Goal: Task Accomplishment & Management: Manage account settings

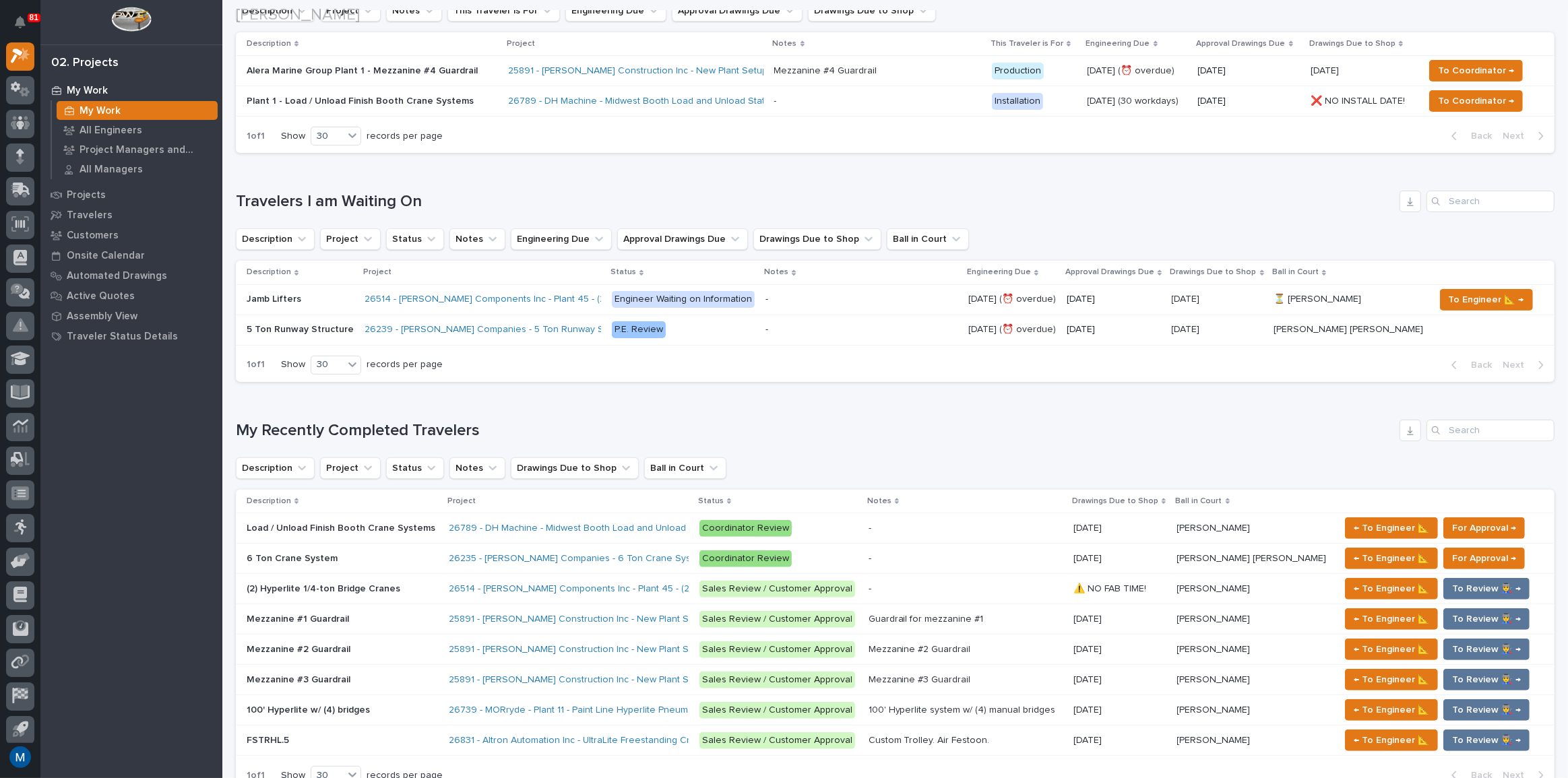
scroll to position [367, 0]
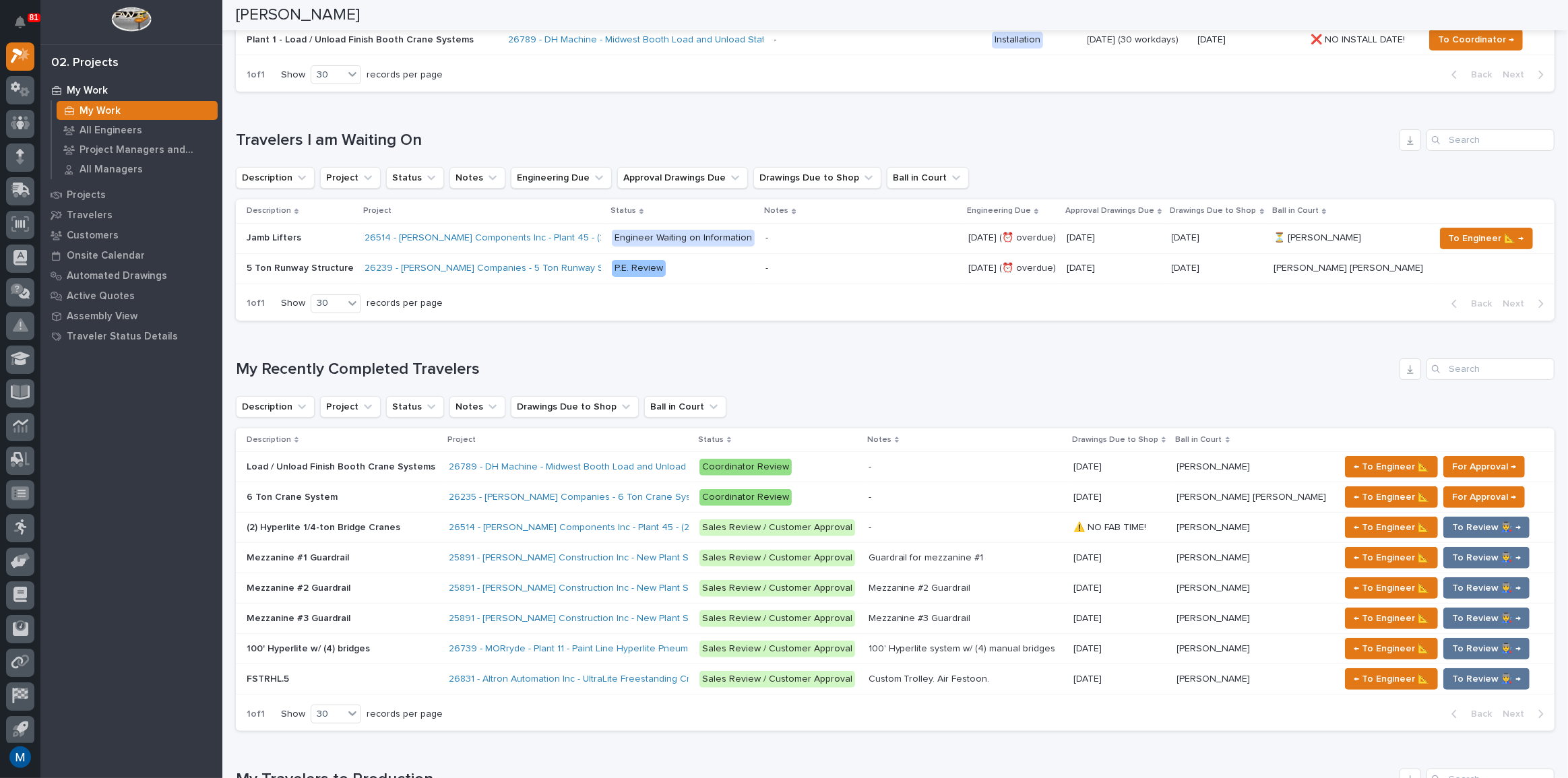
click at [418, 462] on p "Load / Unload Finish Booth Crane Systems" at bounding box center [342, 466] width 191 height 14
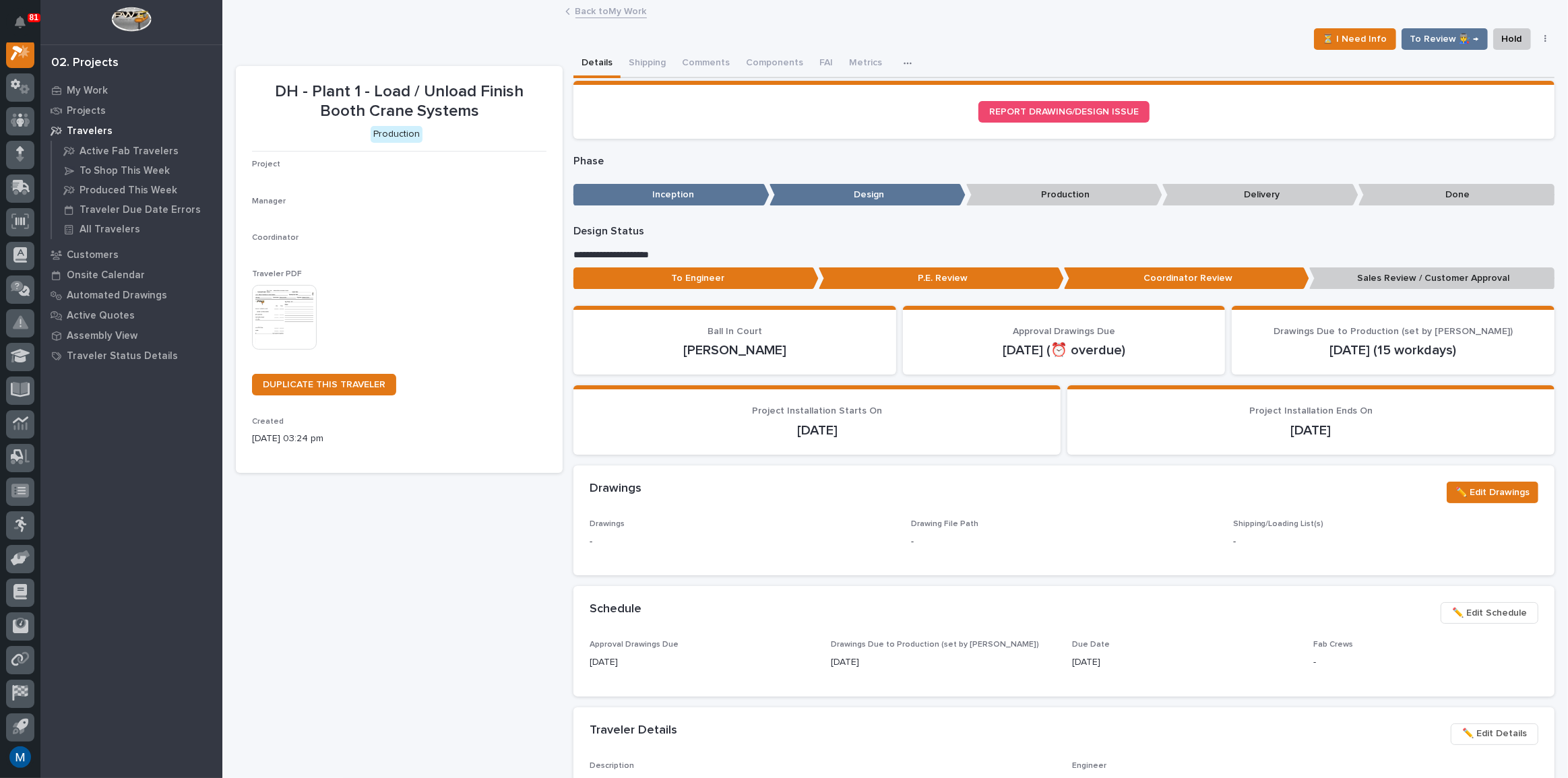
scroll to position [34, 0]
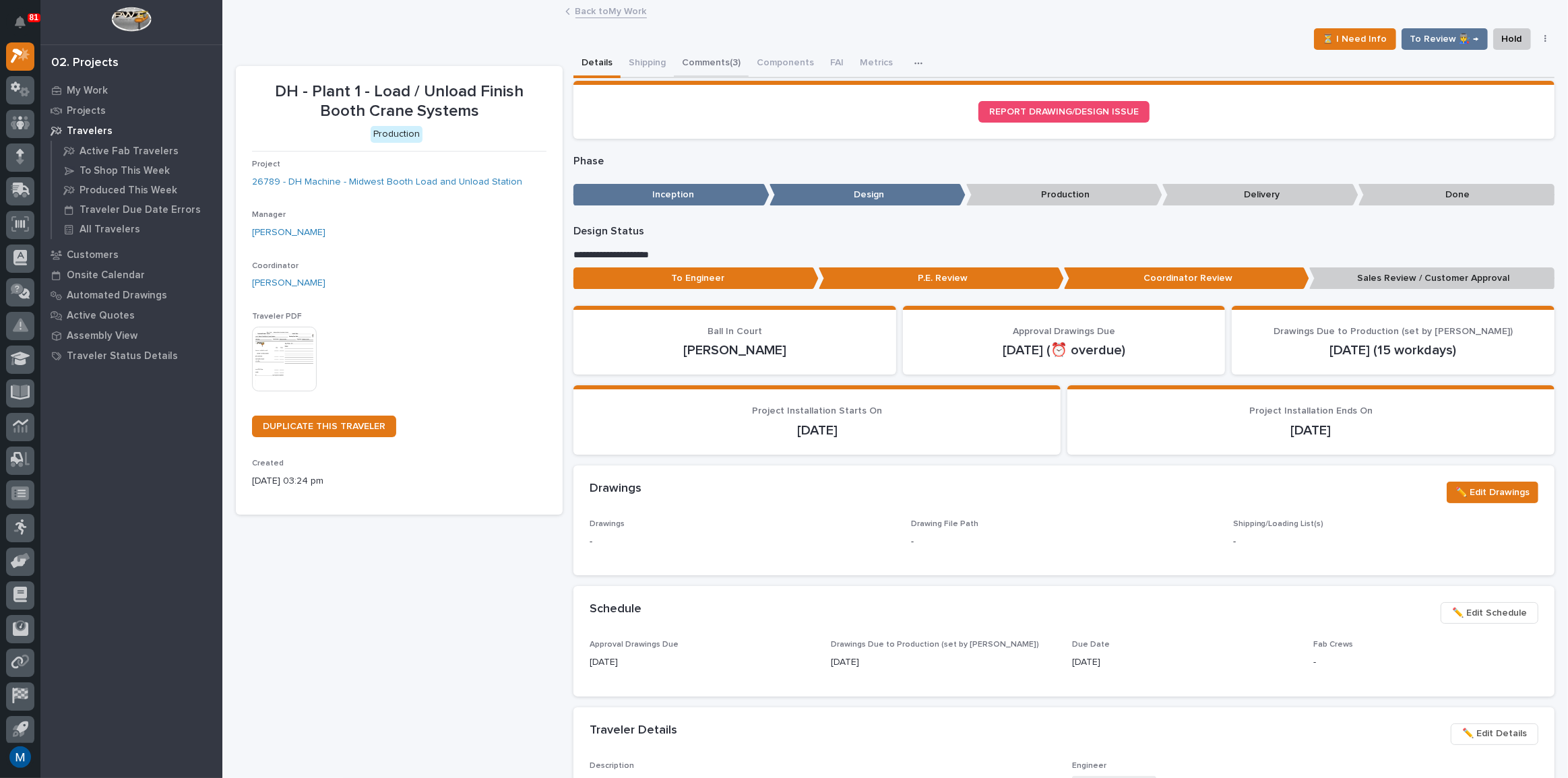
click at [737, 53] on button "Comments (3)" at bounding box center [711, 64] width 75 height 28
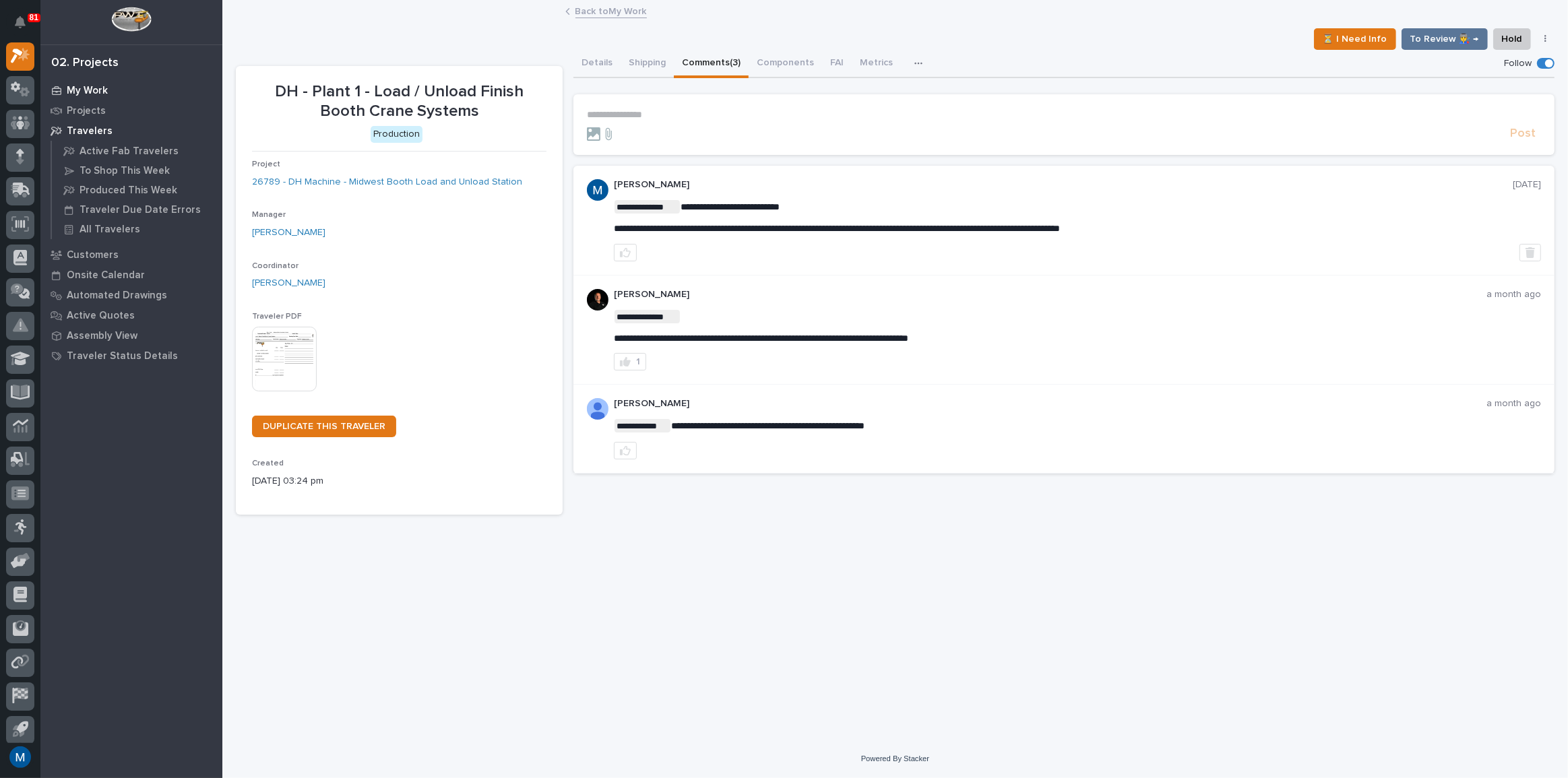
click at [91, 84] on div "My Work" at bounding box center [131, 90] width 175 height 19
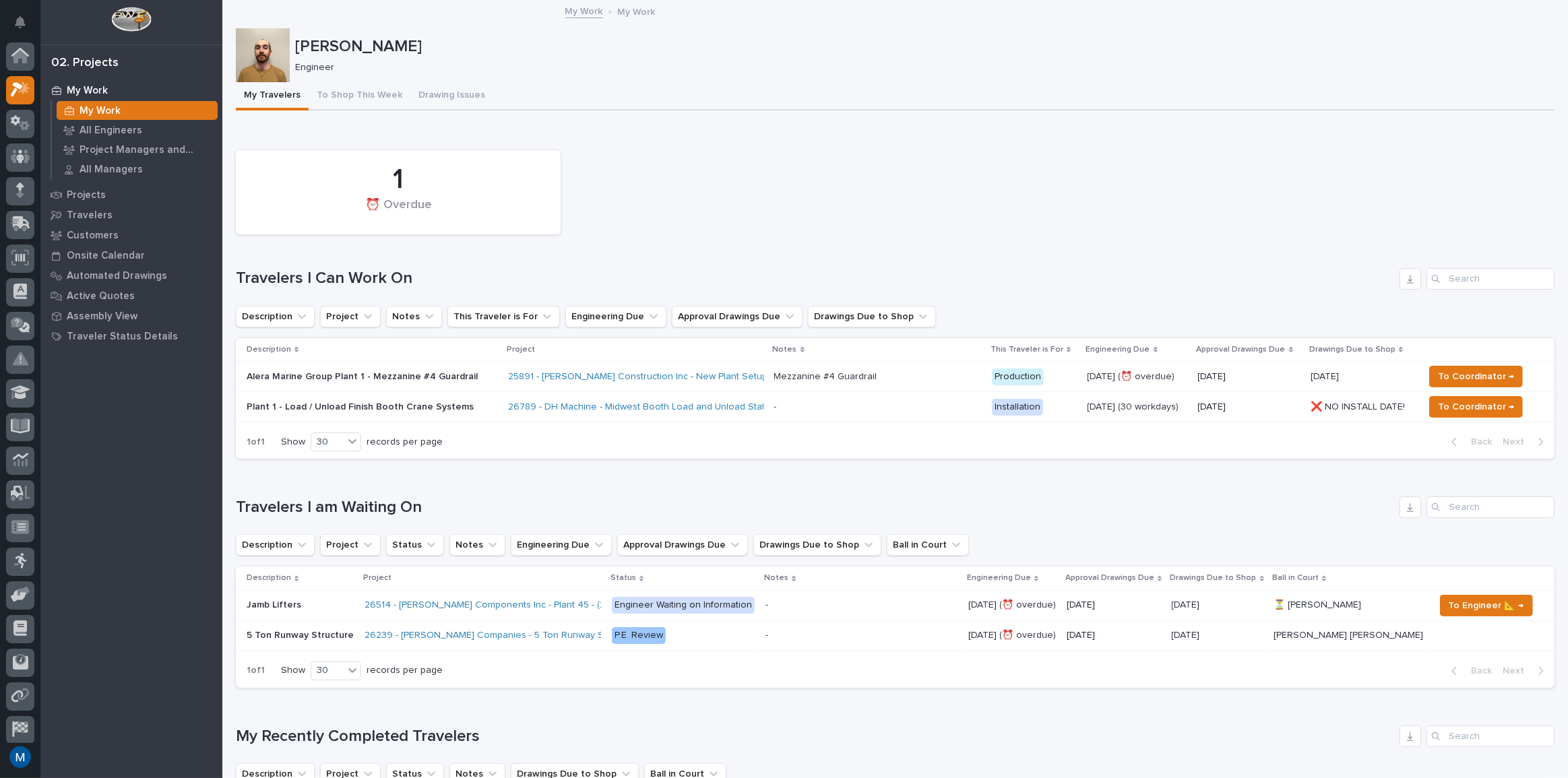
scroll to position [34, 0]
click at [356, 87] on button "To Shop This Week" at bounding box center [359, 96] width 102 height 28
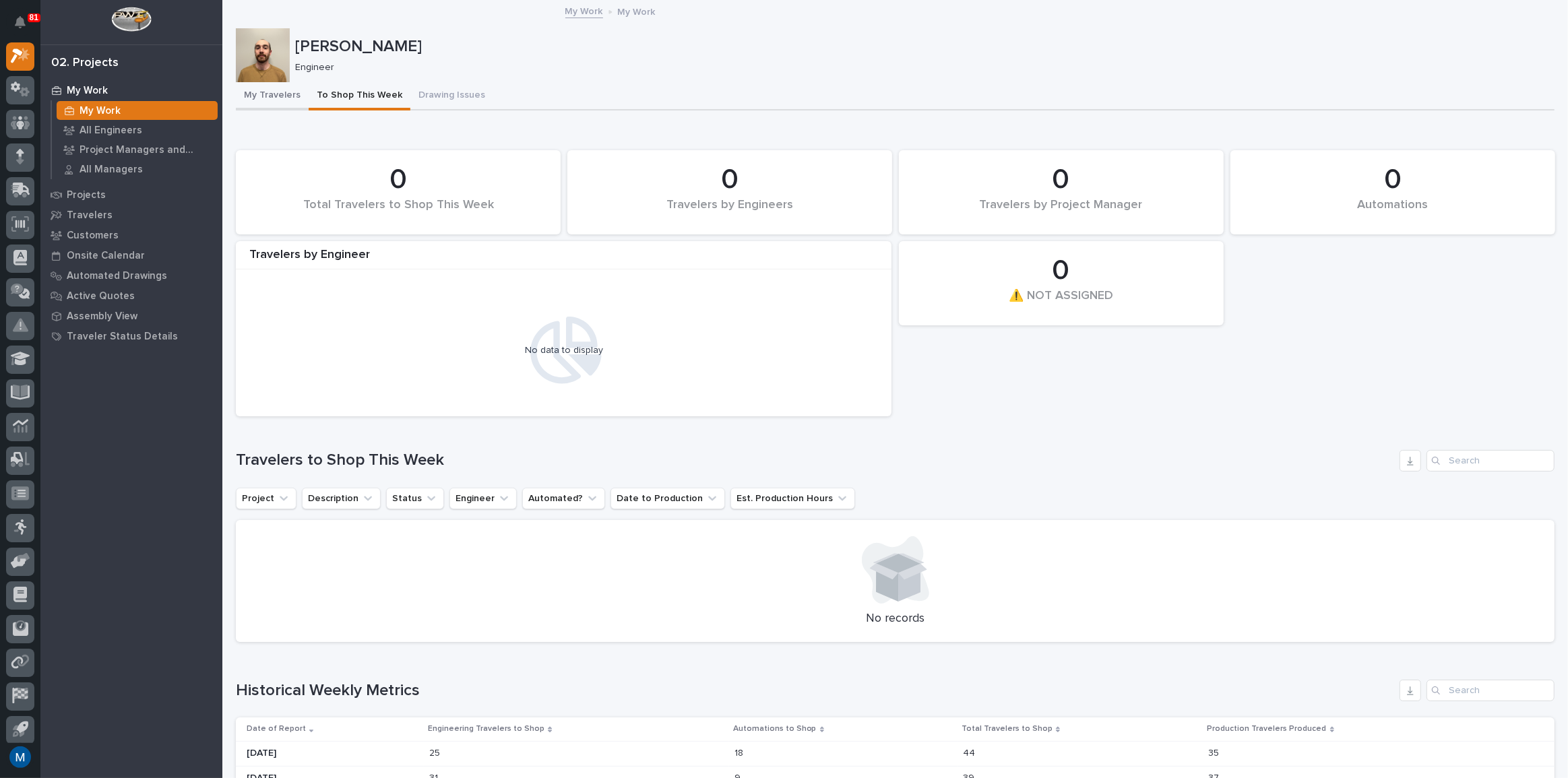
click at [252, 94] on button "My Travelers" at bounding box center [272, 96] width 72 height 28
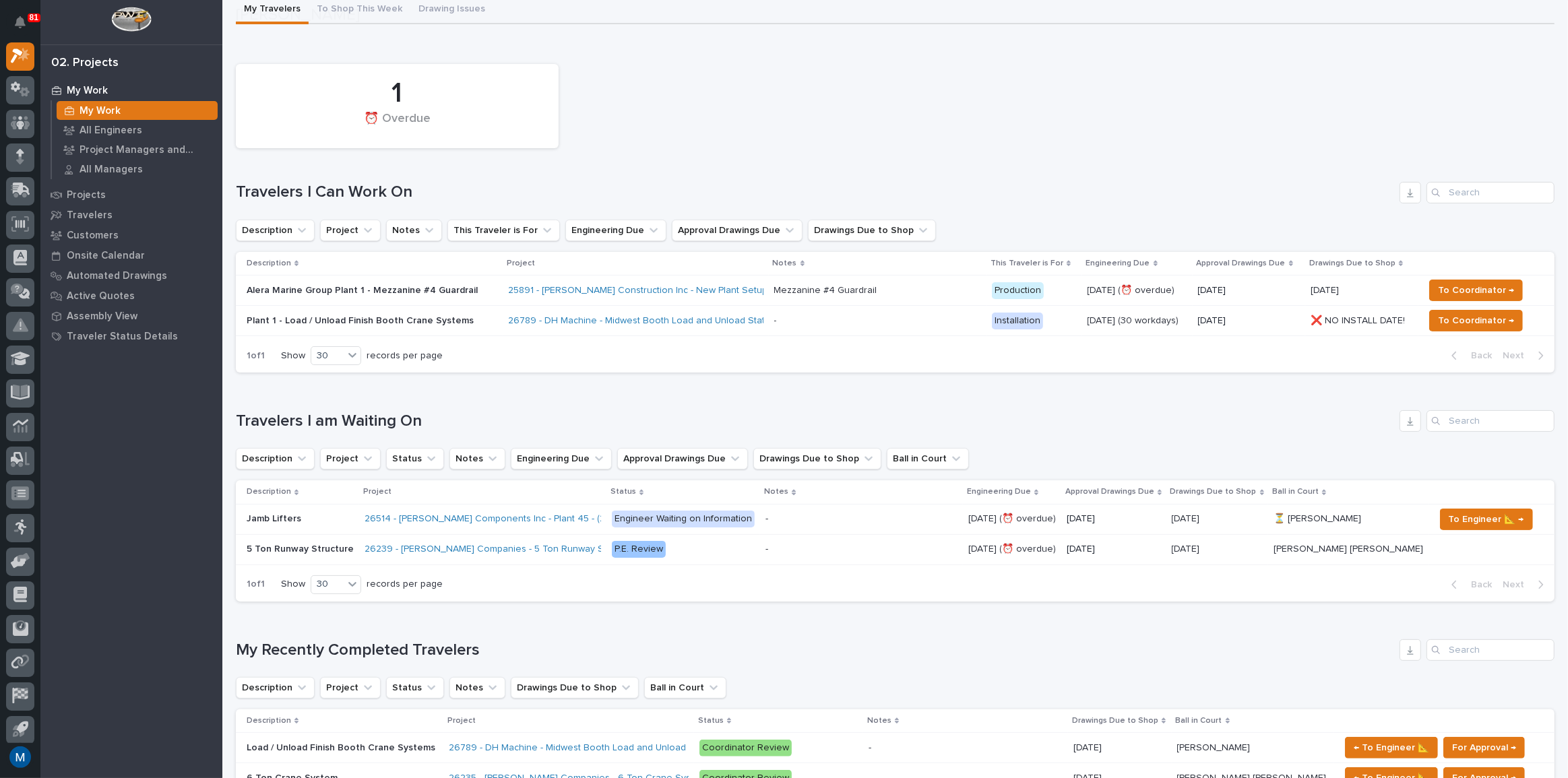
scroll to position [428, 0]
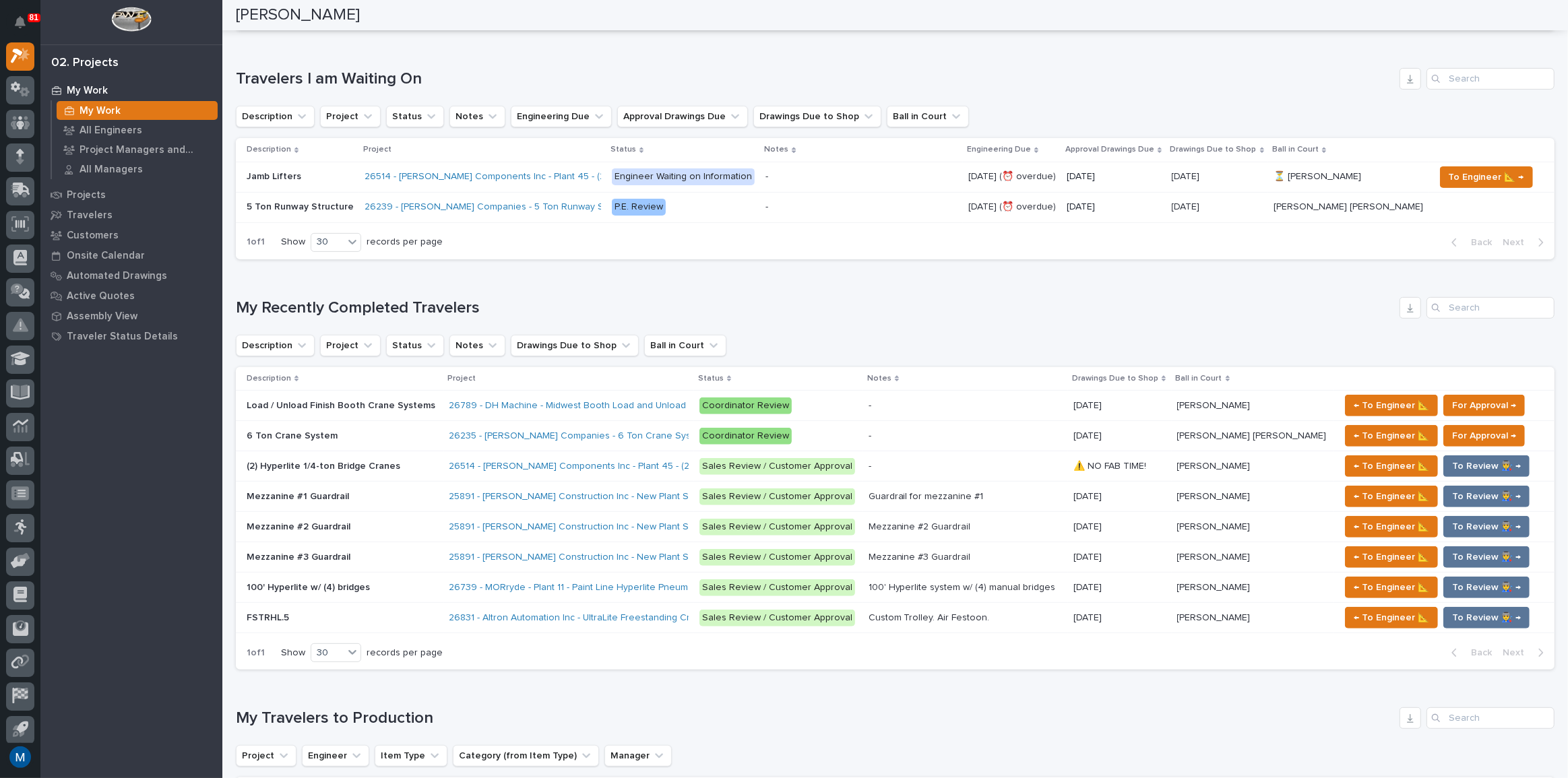
click at [357, 508] on td "Mezzanine #1 Guardrail Mezzanine #1 Guardrail" at bounding box center [340, 496] width 208 height 30
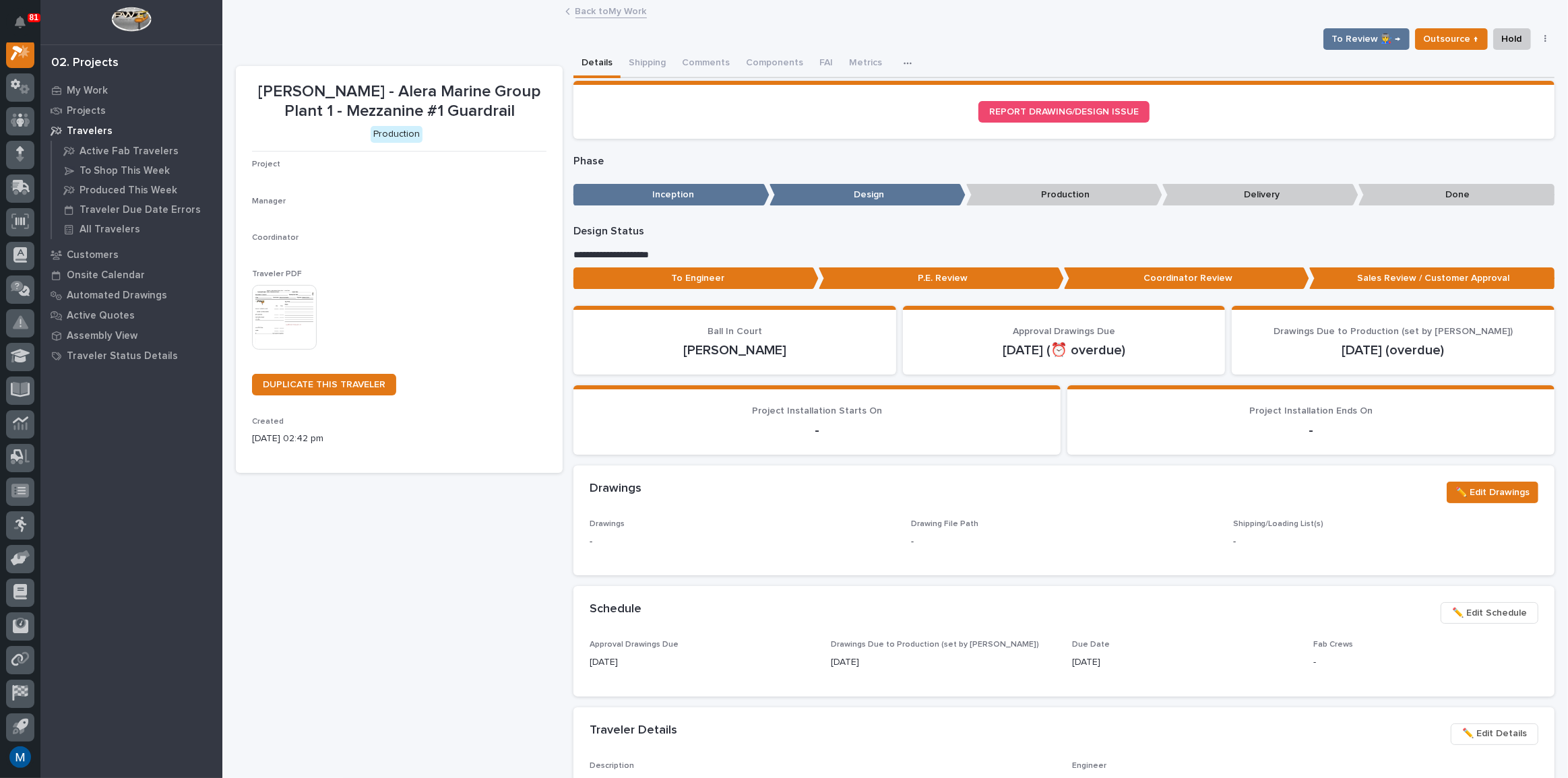
scroll to position [34, 0]
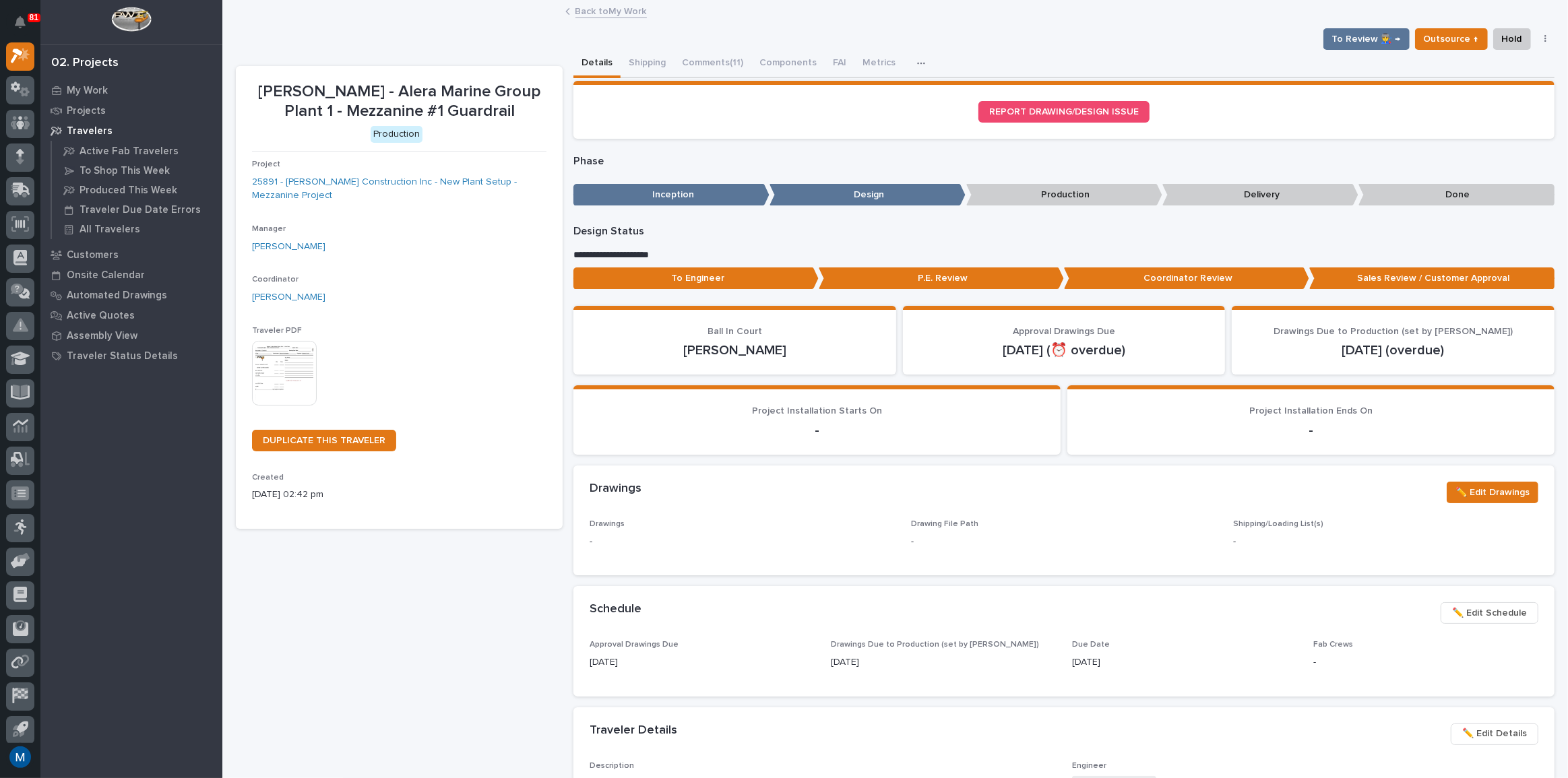
click at [706, 45] on div "To Review 👨‍🏭 → Outsource ↑ Hold Cancel Change Traveler Type Regenerate PDF Gen…" at bounding box center [895, 39] width 1318 height 22
click at [701, 53] on button "Comments (11)" at bounding box center [712, 64] width 78 height 28
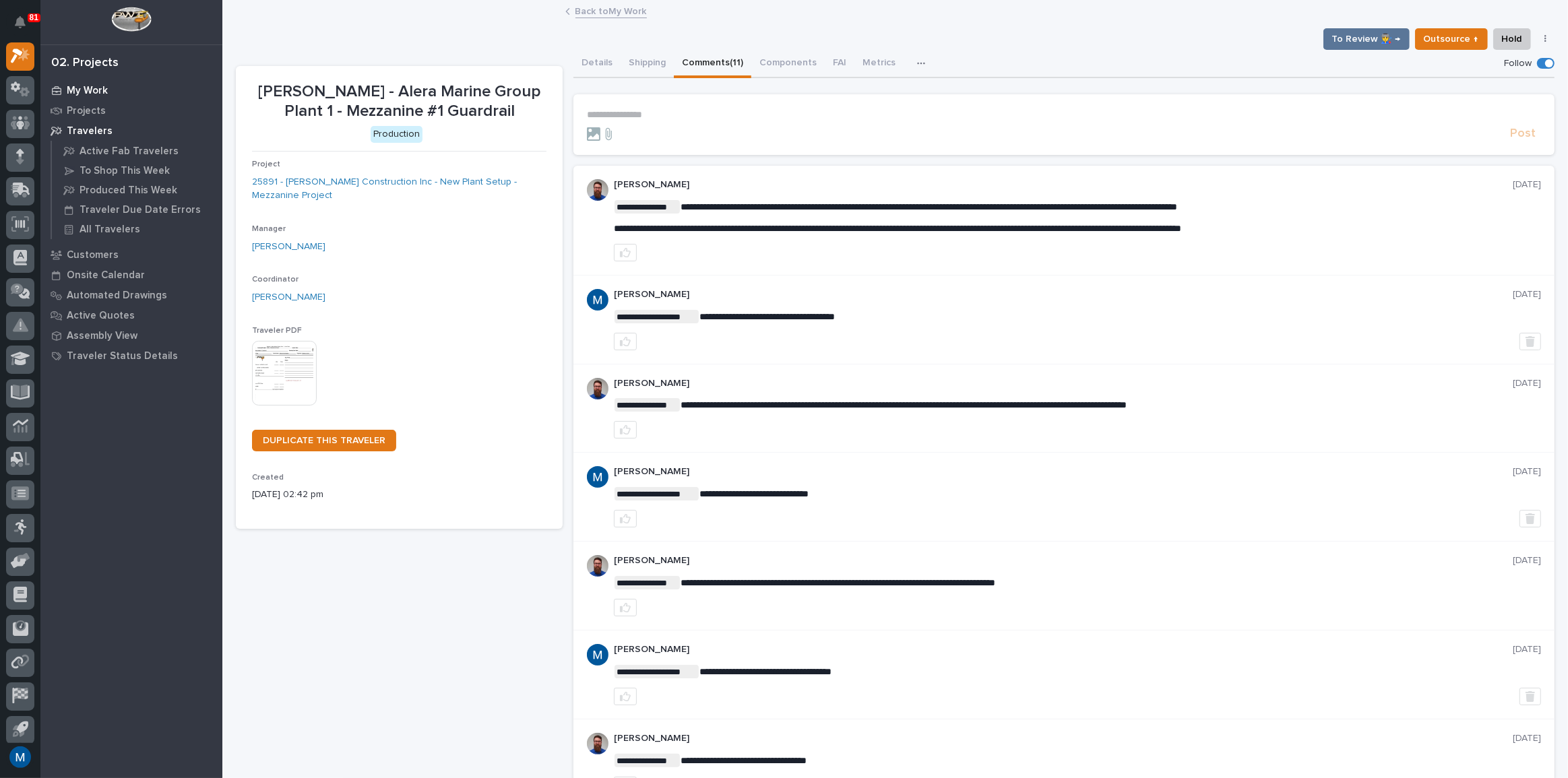
click at [92, 85] on p "My Work" at bounding box center [87, 91] width 41 height 12
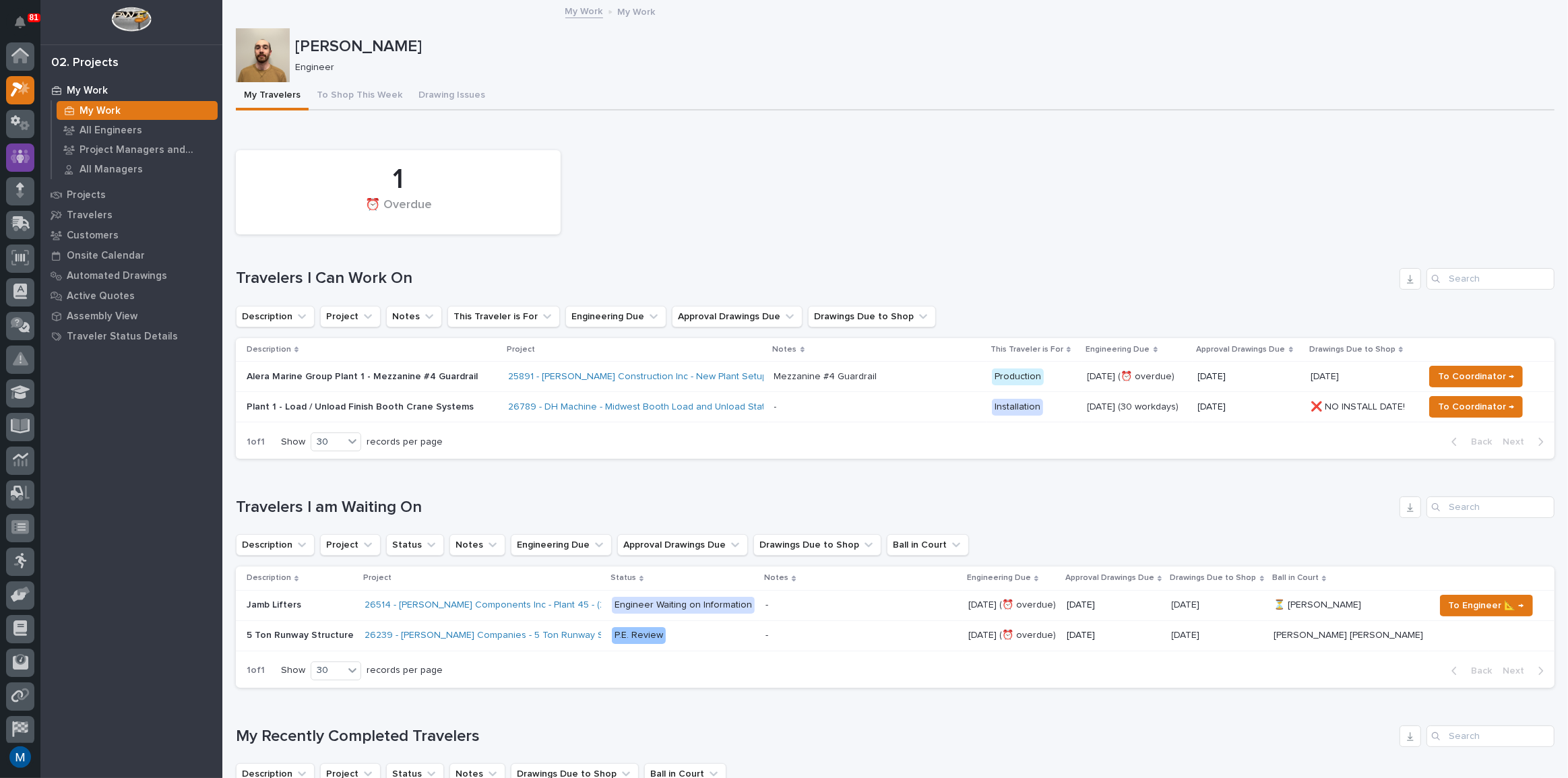
scroll to position [34, 0]
